Goal: Information Seeking & Learning: Learn about a topic

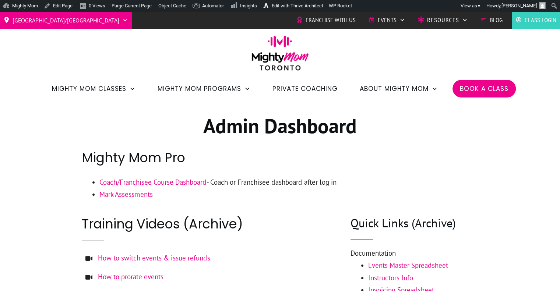
click at [188, 184] on link "Coach/Franchisee Course Dashboard" at bounding box center [152, 182] width 107 height 9
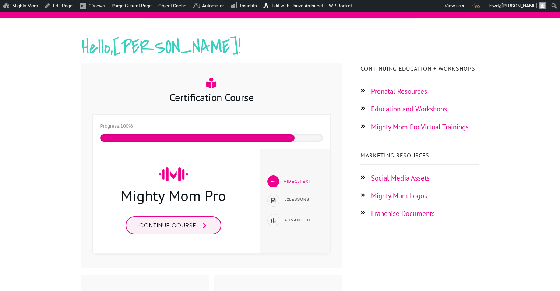
scroll to position [109, 0]
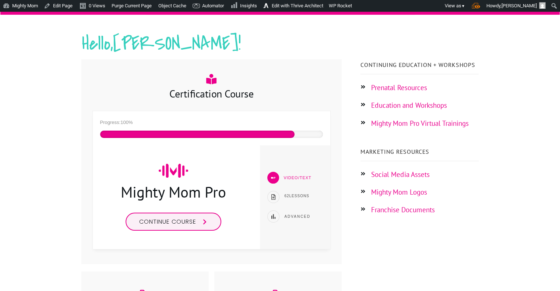
click at [183, 225] on span "Continue course" at bounding box center [167, 221] width 57 height 8
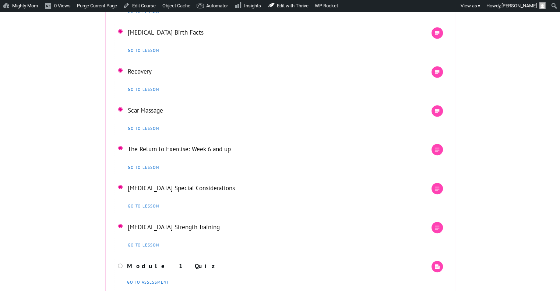
scroll to position [624, 0]
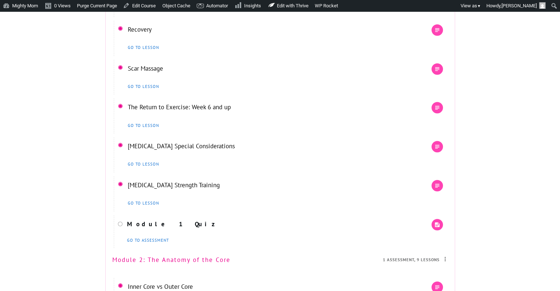
click at [191, 150] on link "[MEDICAL_DATA] Special Considerations" at bounding box center [181, 146] width 107 height 8
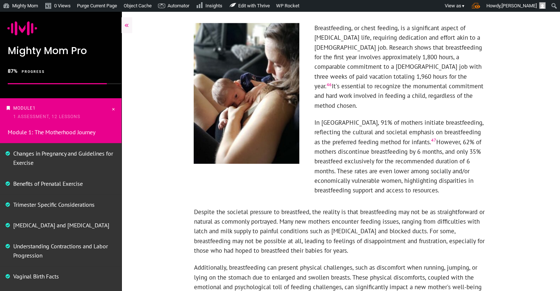
scroll to position [1043, 0]
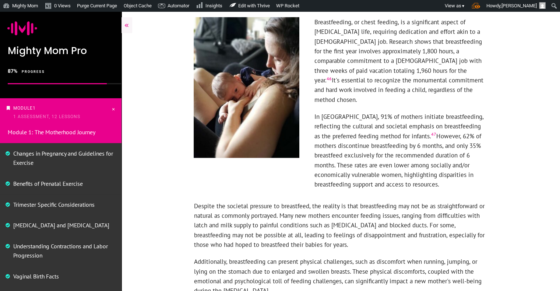
click at [394, 132] on p "In [GEOGRAPHIC_DATA], 91% of mothers initiate breastfeeding, reflecting the cul…" at bounding box center [400, 154] width 173 height 85
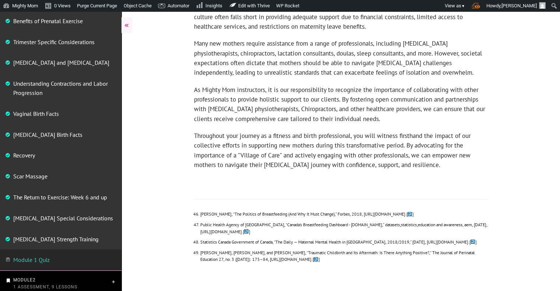
scroll to position [2477, 0]
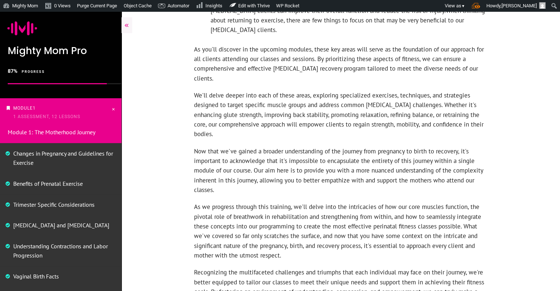
scroll to position [744, 0]
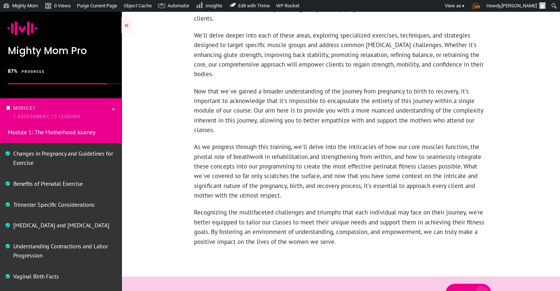
click at [464, 290] on span "Next" at bounding box center [461, 293] width 15 height 6
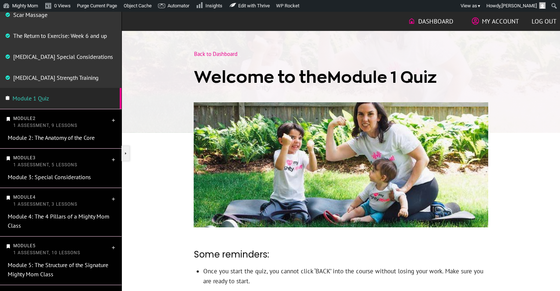
scroll to position [333, 0]
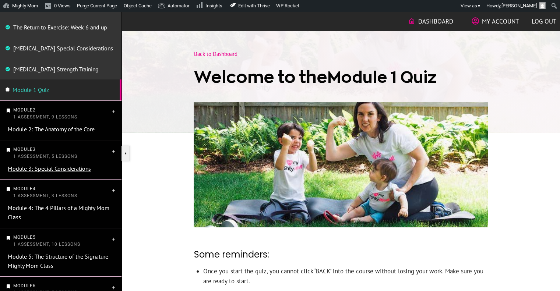
click at [78, 166] on link "Module 3: Special Considerations" at bounding box center [49, 168] width 83 height 7
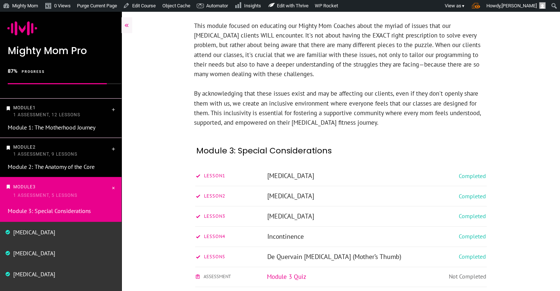
scroll to position [140, 0]
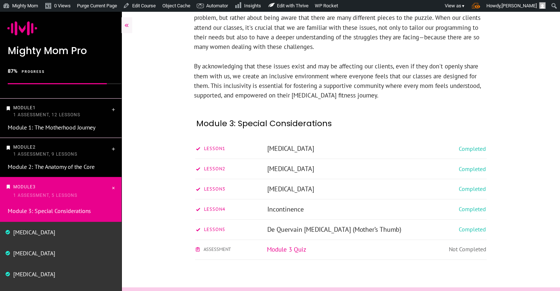
click at [297, 151] on link "[MEDICAL_DATA]" at bounding box center [290, 148] width 47 height 8
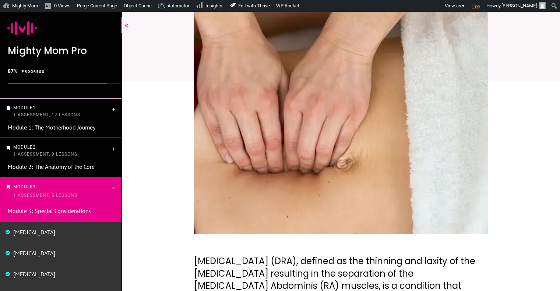
scroll to position [131, 0]
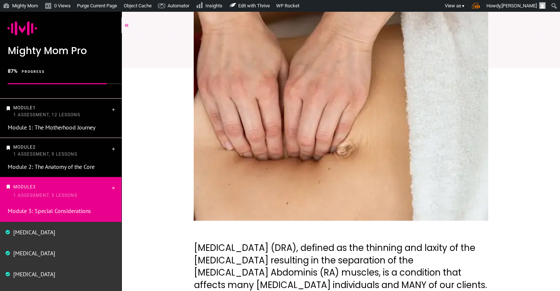
click at [418, 89] on img at bounding box center [340, 97] width 294 height 246
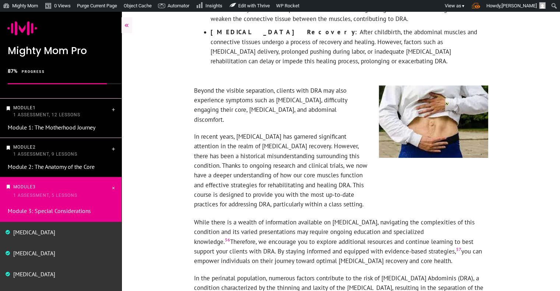
scroll to position [657, 0]
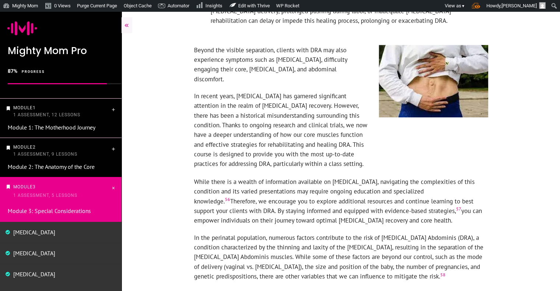
click at [459, 53] on img at bounding box center [433, 81] width 109 height 72
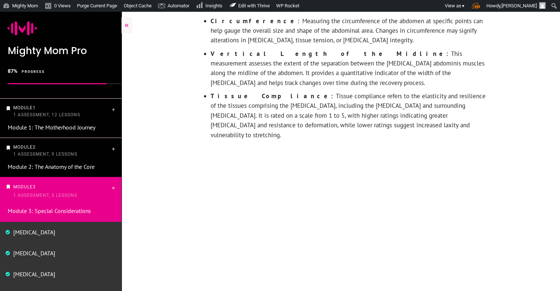
scroll to position [2060, 0]
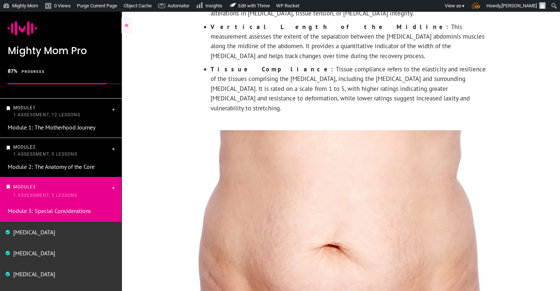
click at [401, 157] on img at bounding box center [340, 231] width 294 height 202
